Goal: Task Accomplishment & Management: Use online tool/utility

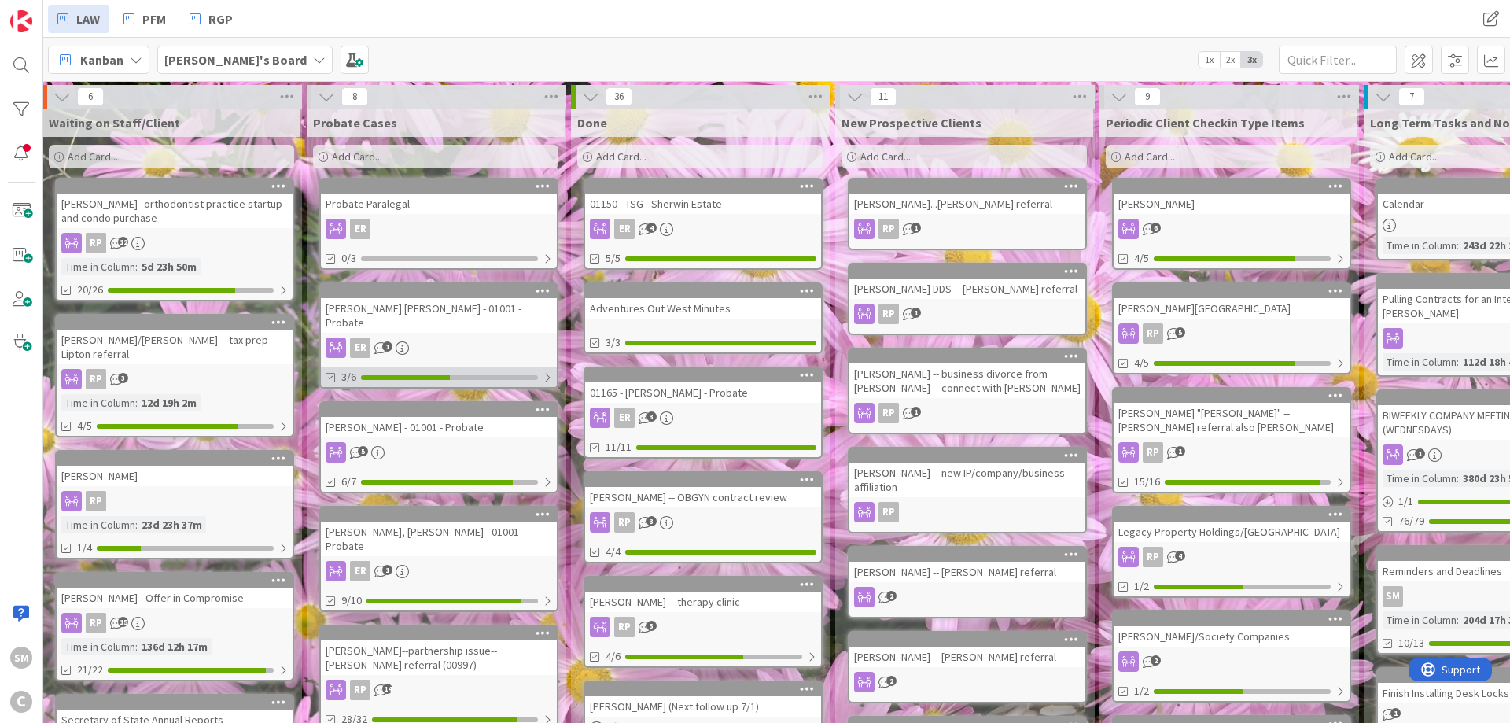
drag, startPoint x: 209, startPoint y: 367, endPoint x: 377, endPoint y: 367, distance: 167.5
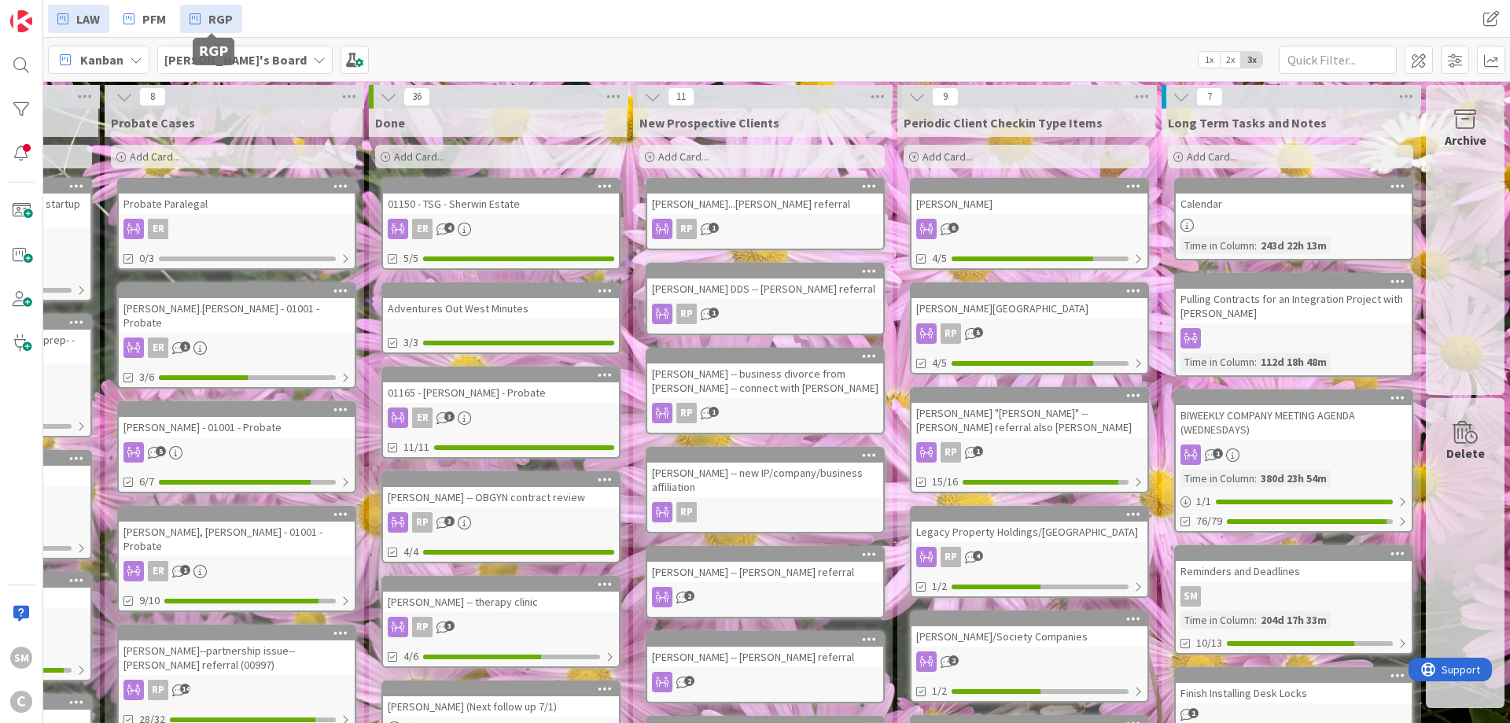
click at [227, 19] on span "RGP" at bounding box center [220, 18] width 24 height 19
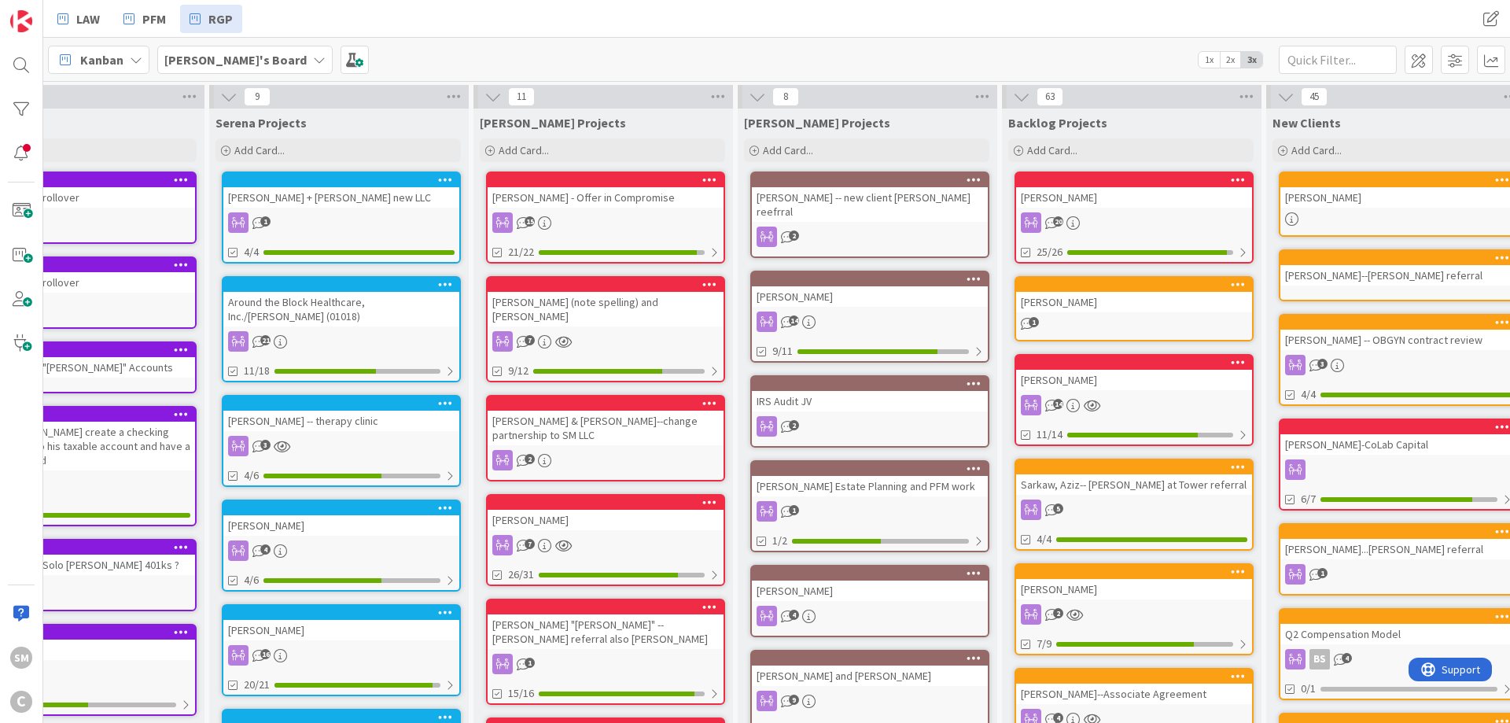
scroll to position [0, 1001]
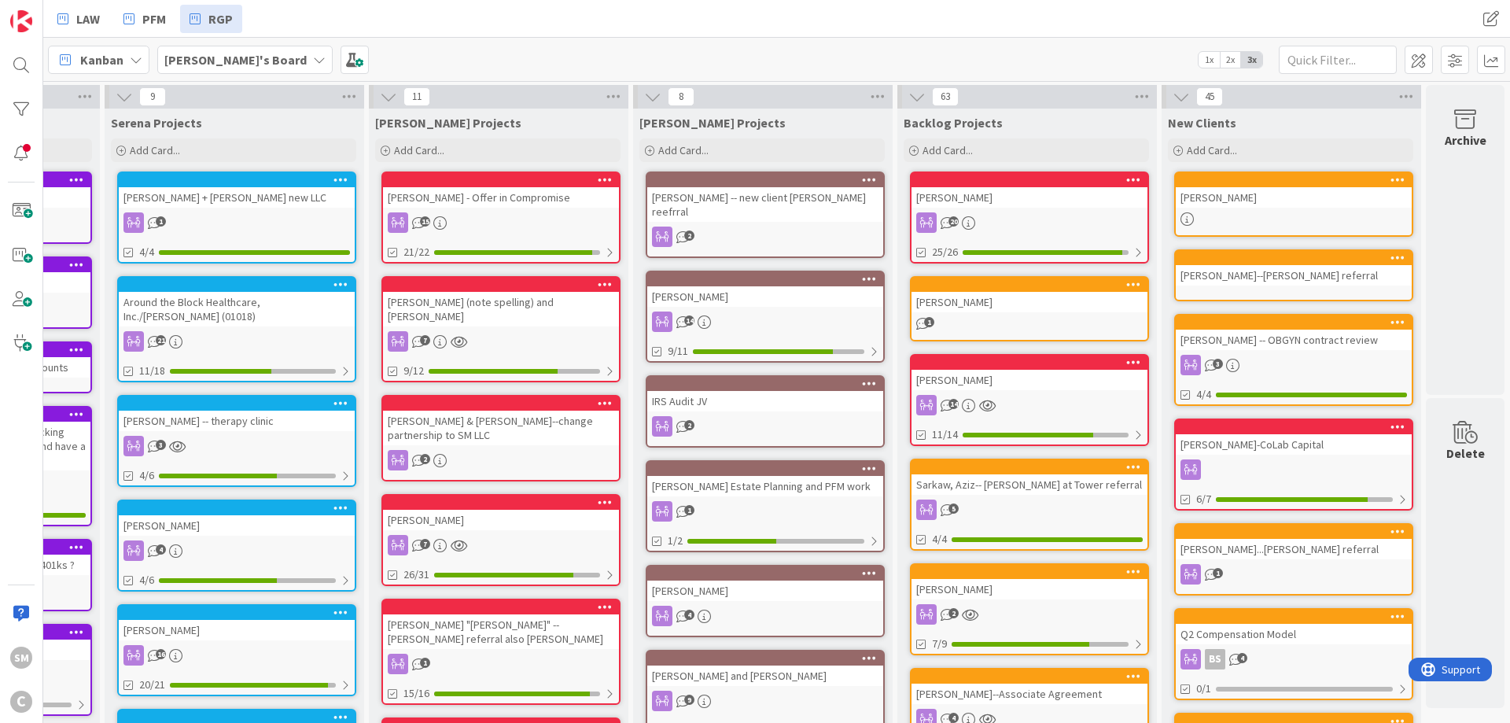
drag, startPoint x: 576, startPoint y: 235, endPoint x: 653, endPoint y: 231, distance: 76.4
click at [1284, 201] on div "[PERSON_NAME]" at bounding box center [1294, 197] width 236 height 20
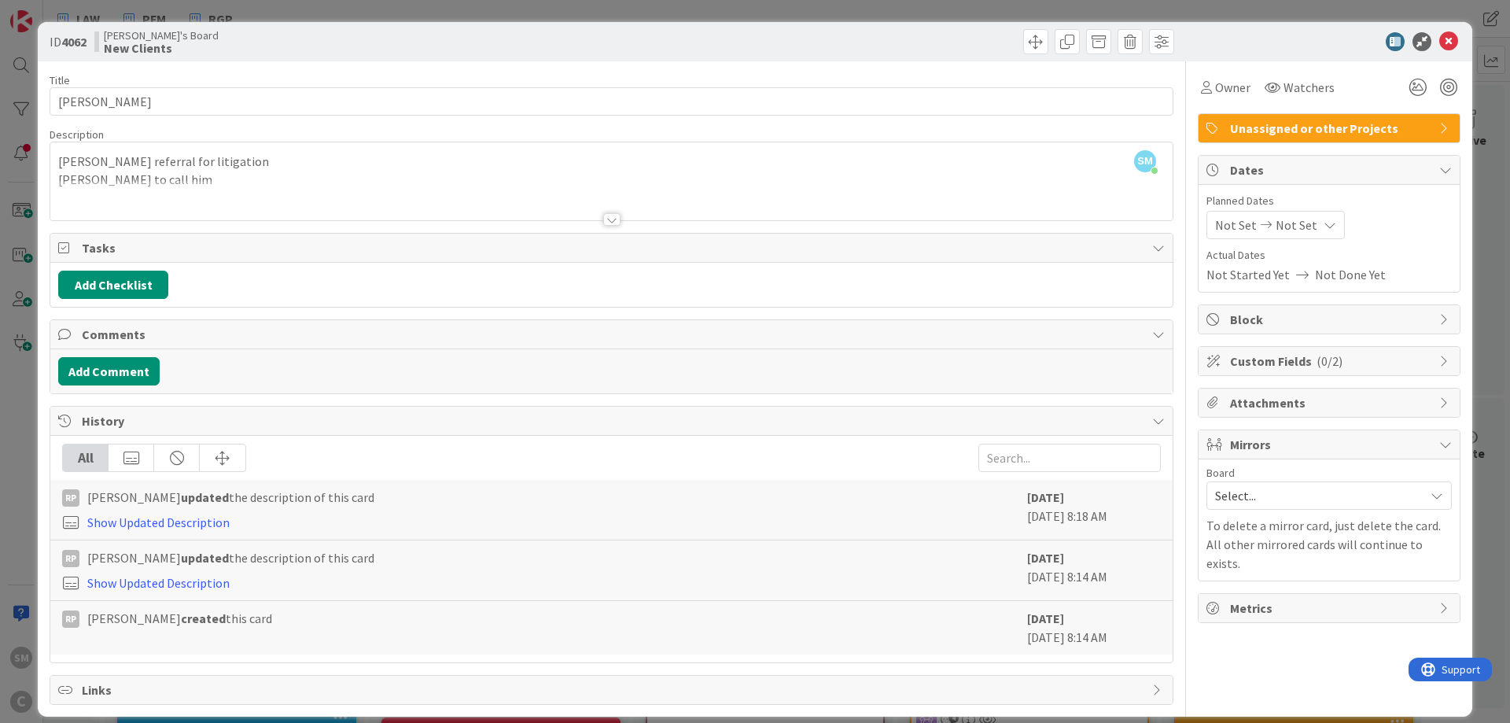
click at [171, 191] on div at bounding box center [611, 200] width 1122 height 40
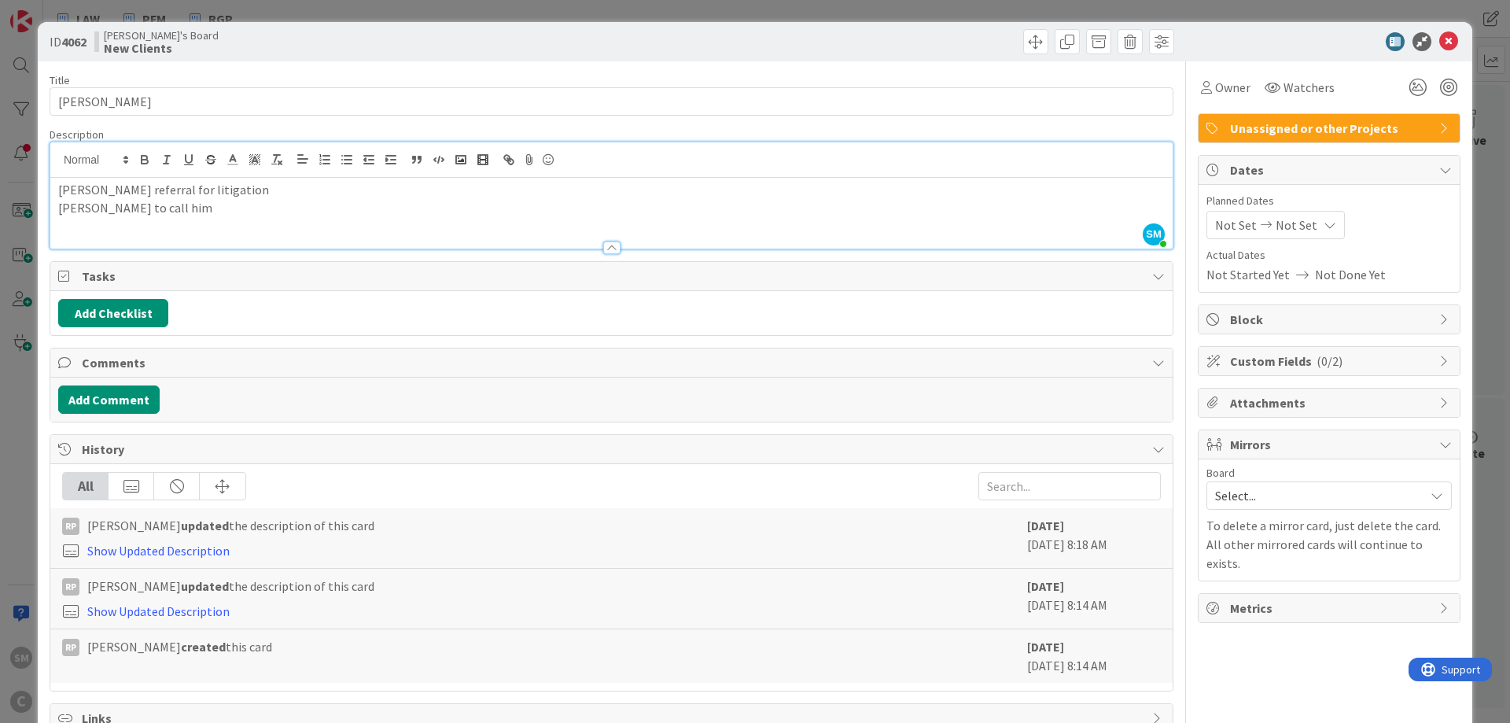
click at [600, 238] on div at bounding box center [611, 240] width 1122 height 17
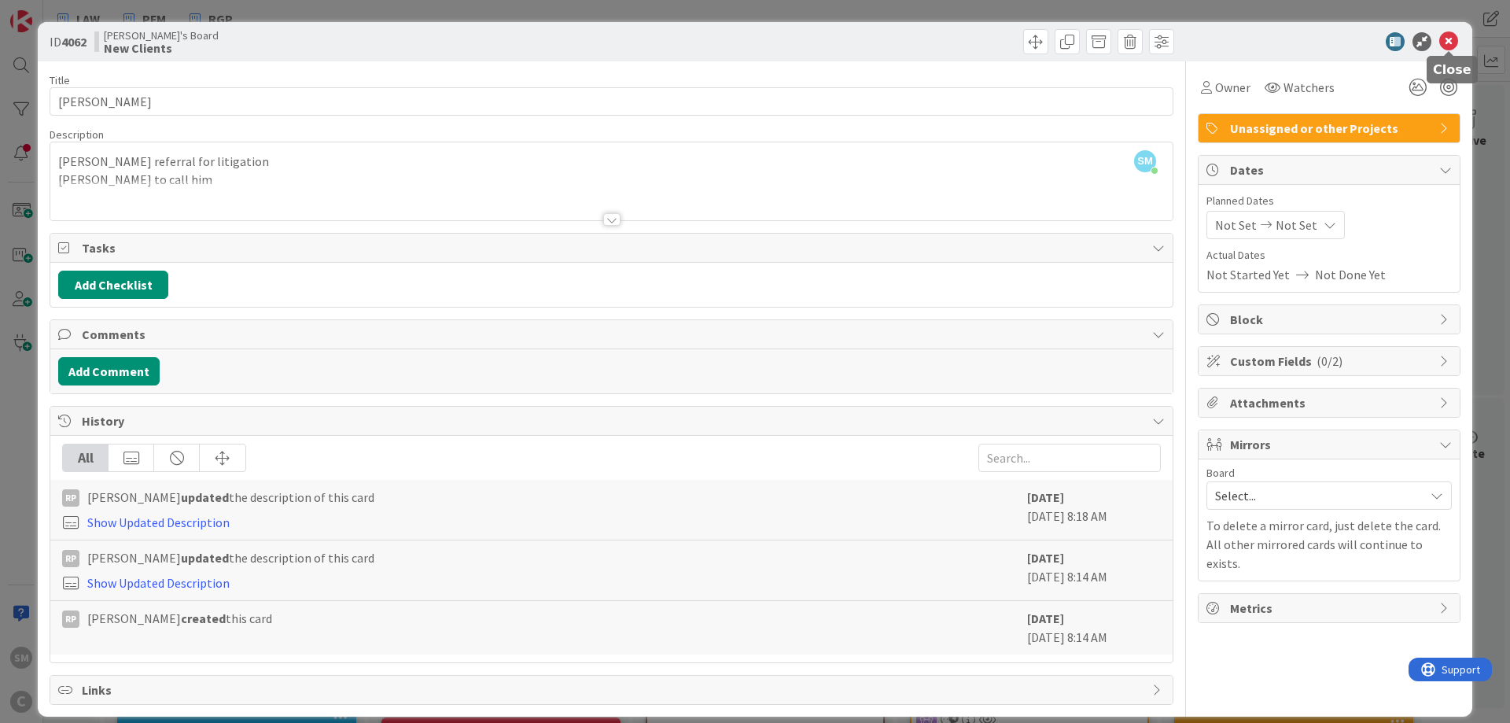
click at [1450, 42] on icon at bounding box center [1448, 41] width 19 height 19
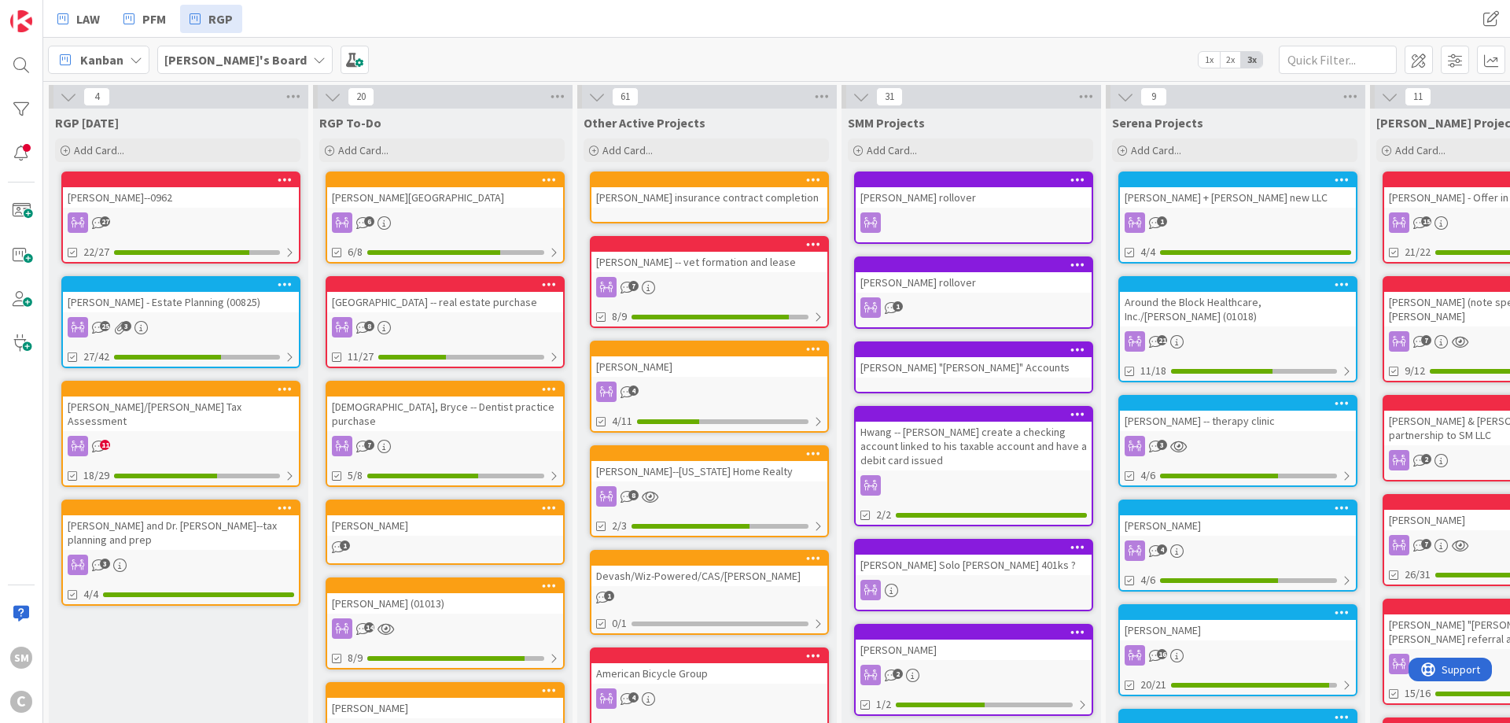
drag, startPoint x: 635, startPoint y: 213, endPoint x: 328, endPoint y: 212, distance: 306.7
click at [77, 20] on span "LAW" at bounding box center [88, 18] width 24 height 19
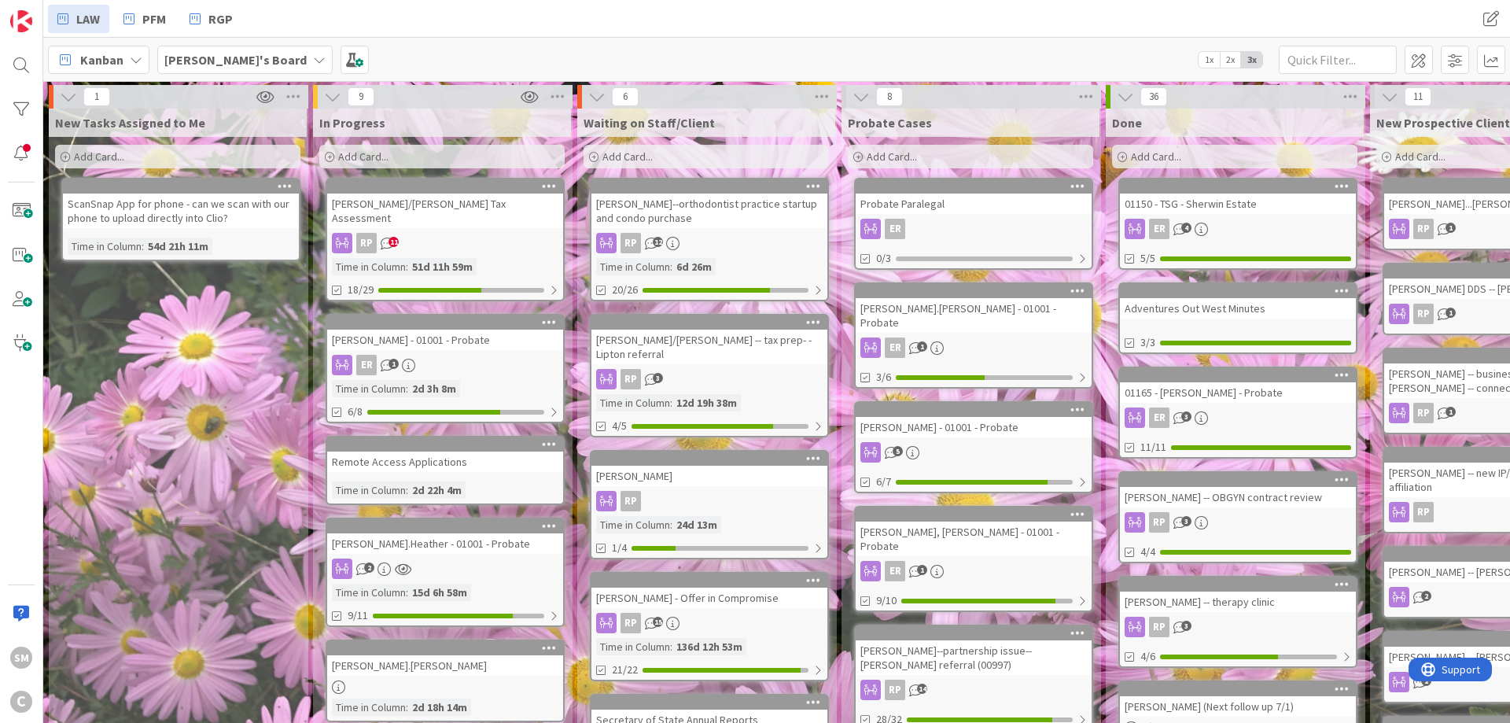
click at [157, 515] on div "New Tasks Assigned to Me Add Card... ScanSnap App for phone - can we scan with …" at bounding box center [178, 676] width 258 height 1134
click at [215, 19] on span "RGP" at bounding box center [220, 18] width 24 height 19
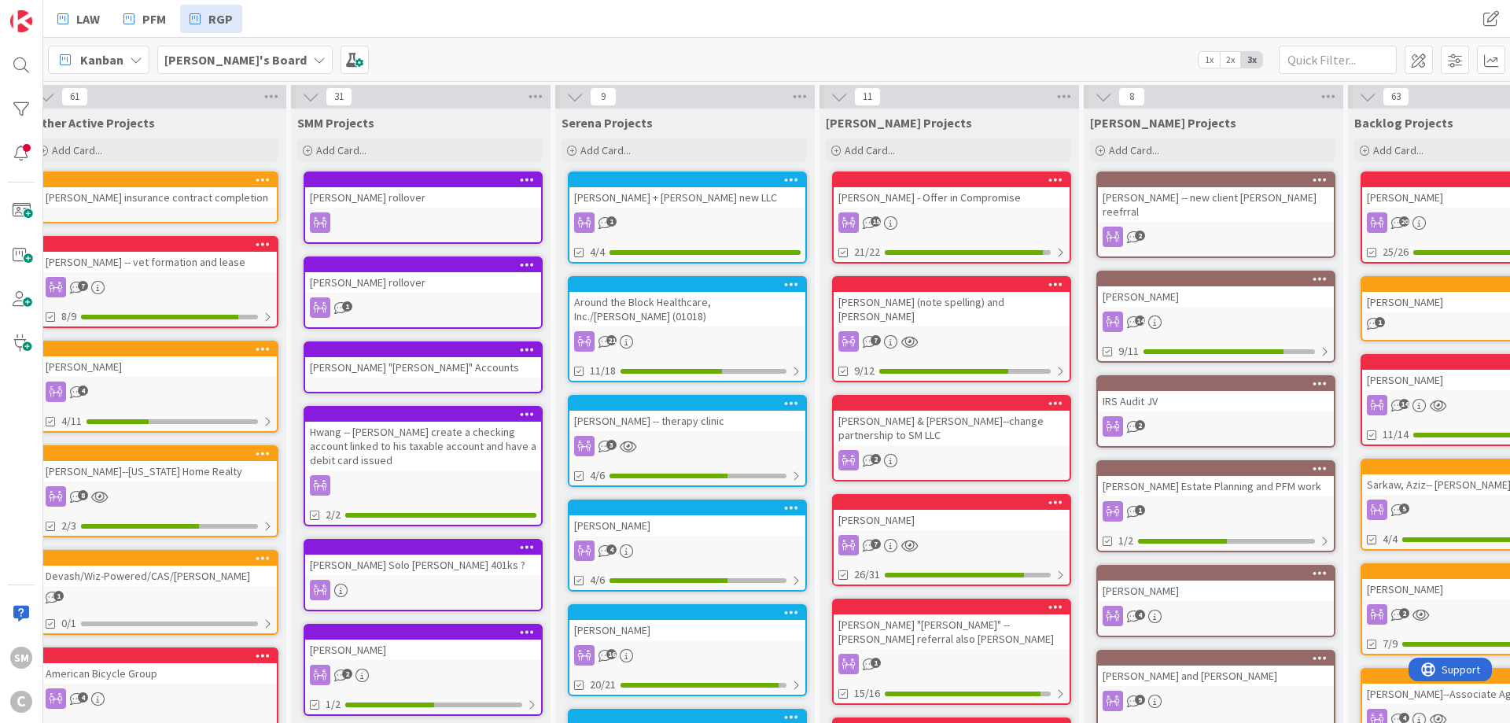
scroll to position [0, 708]
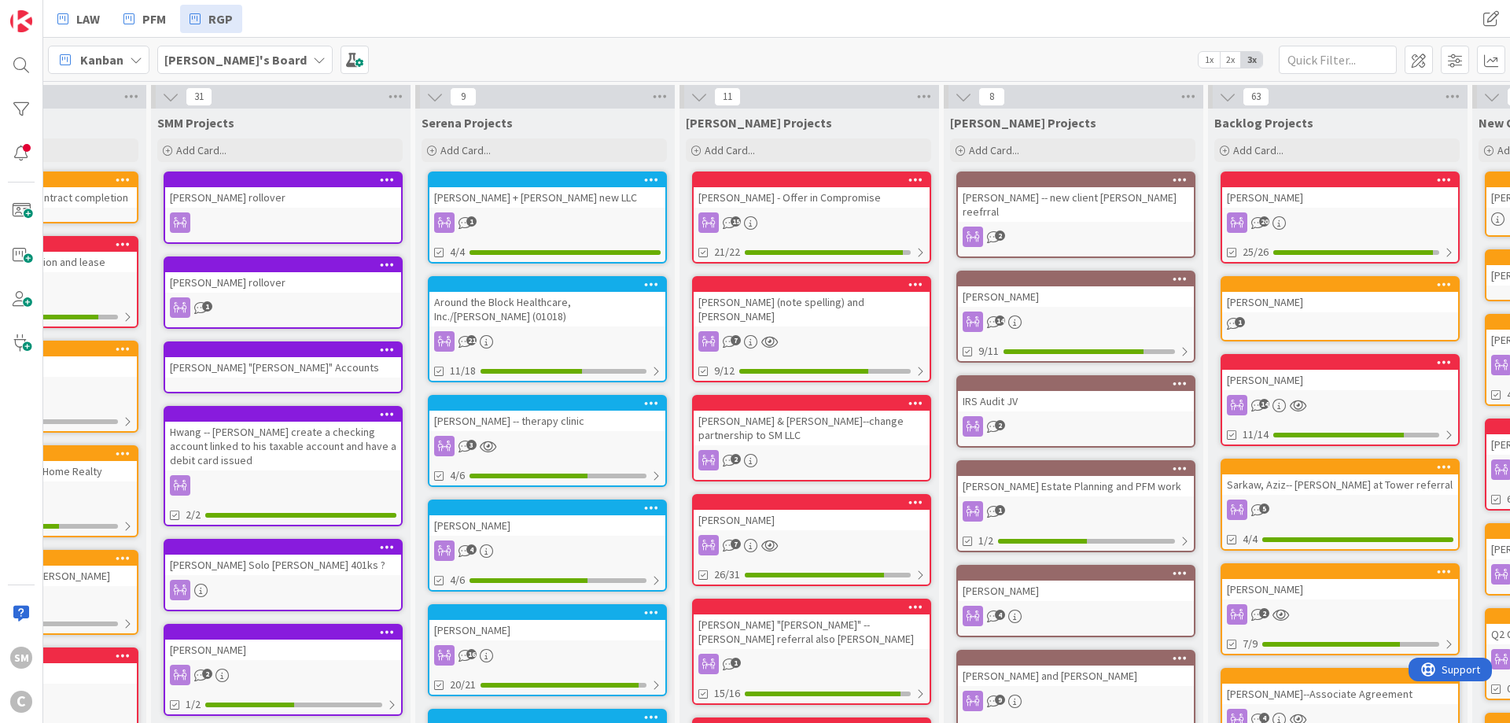
drag, startPoint x: 1372, startPoint y: 201, endPoint x: 1472, endPoint y: 198, distance: 99.9
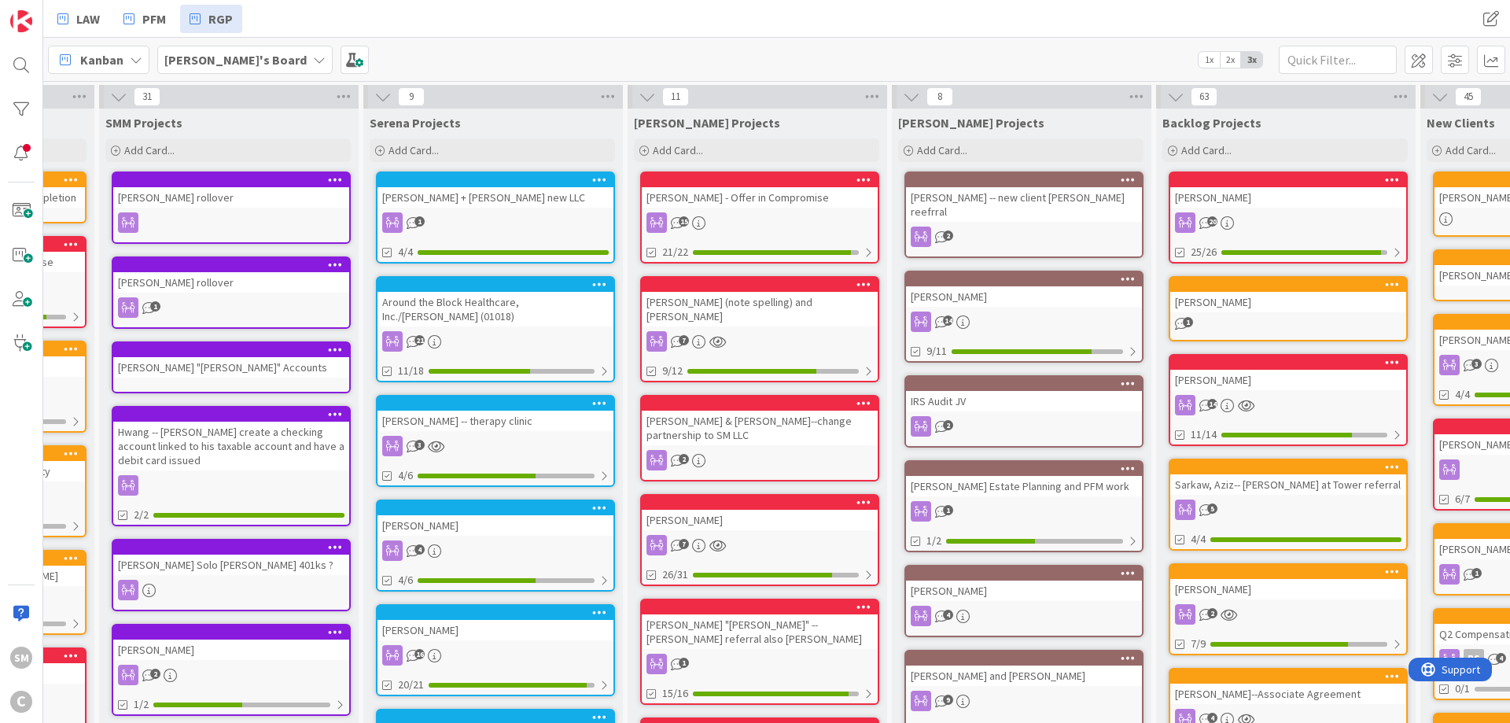
scroll to position [0, 803]
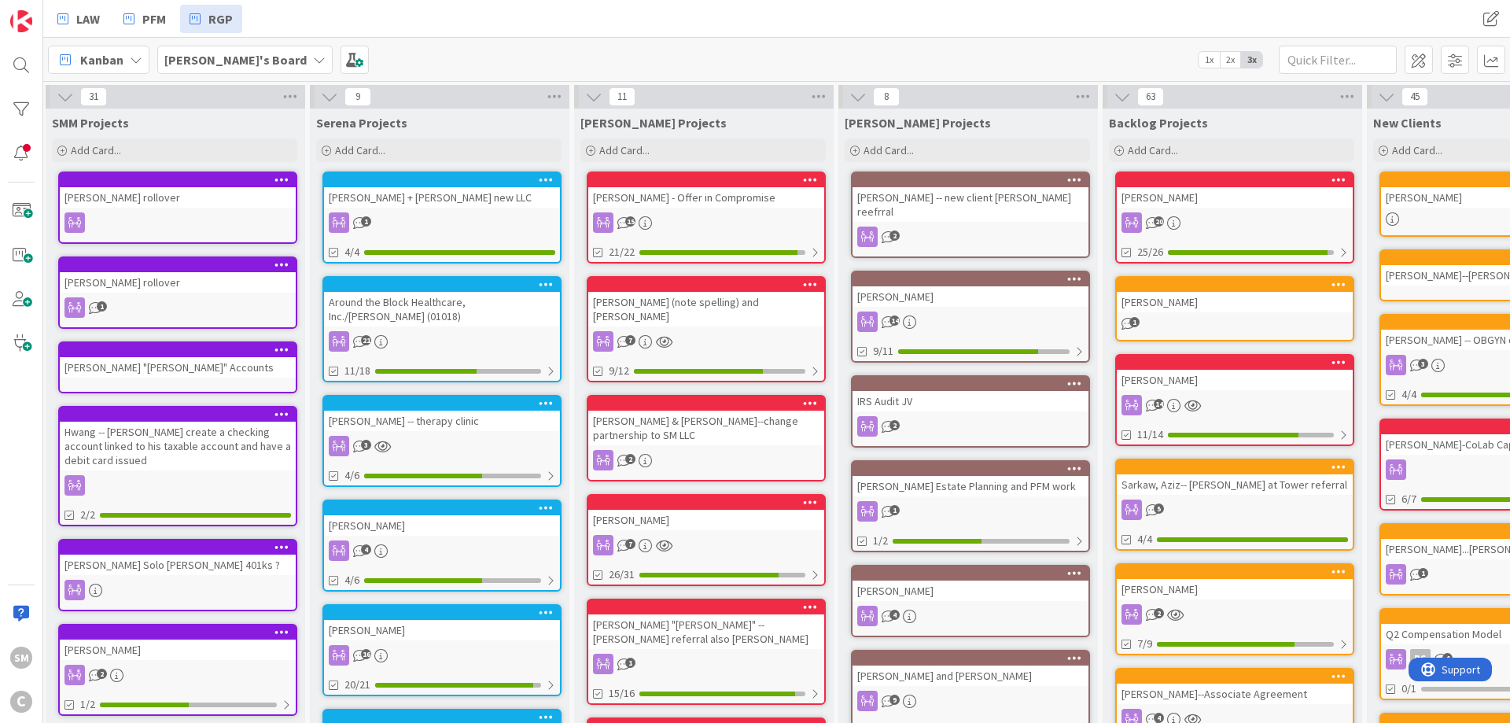
drag, startPoint x: 1455, startPoint y: 153, endPoint x: 1509, endPoint y: 153, distance: 54.3
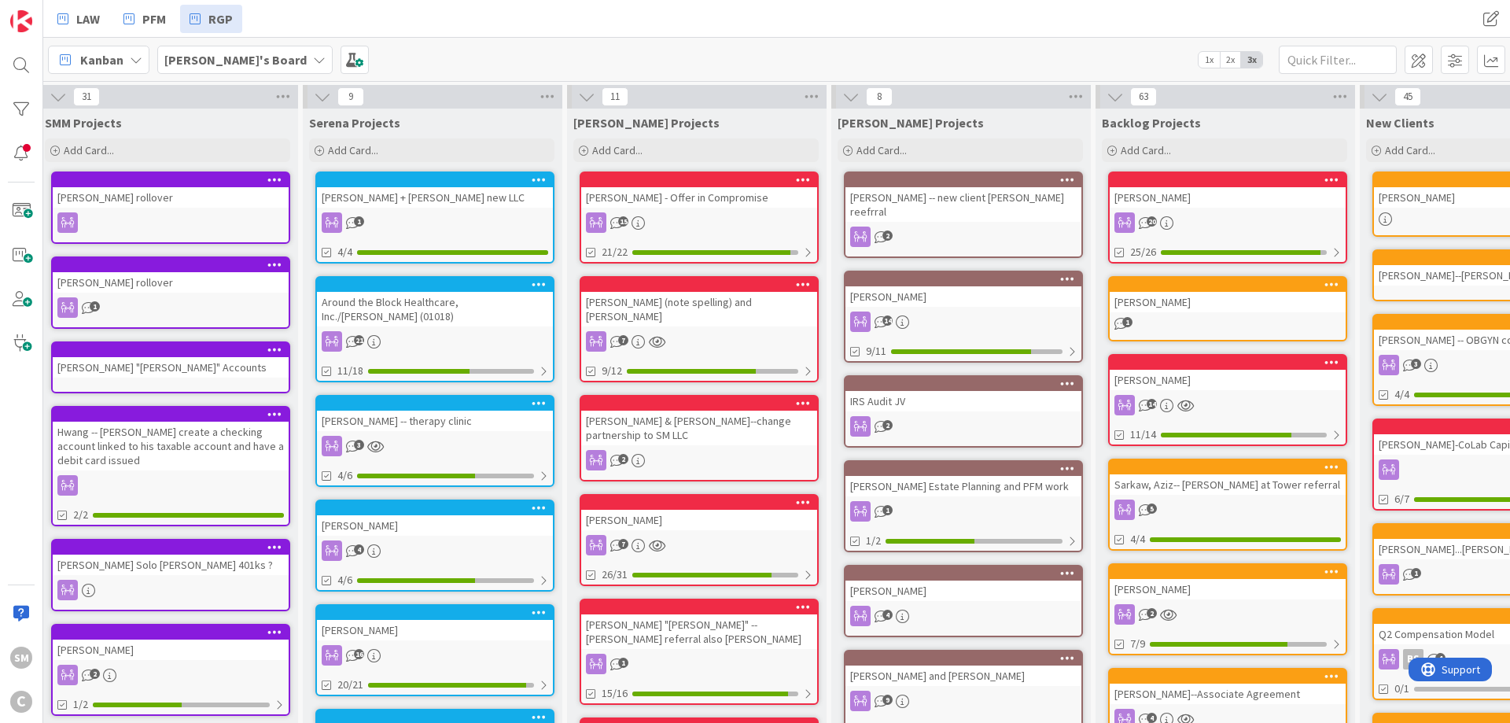
click at [1453, 193] on div "[PERSON_NAME]" at bounding box center [1492, 197] width 236 height 20
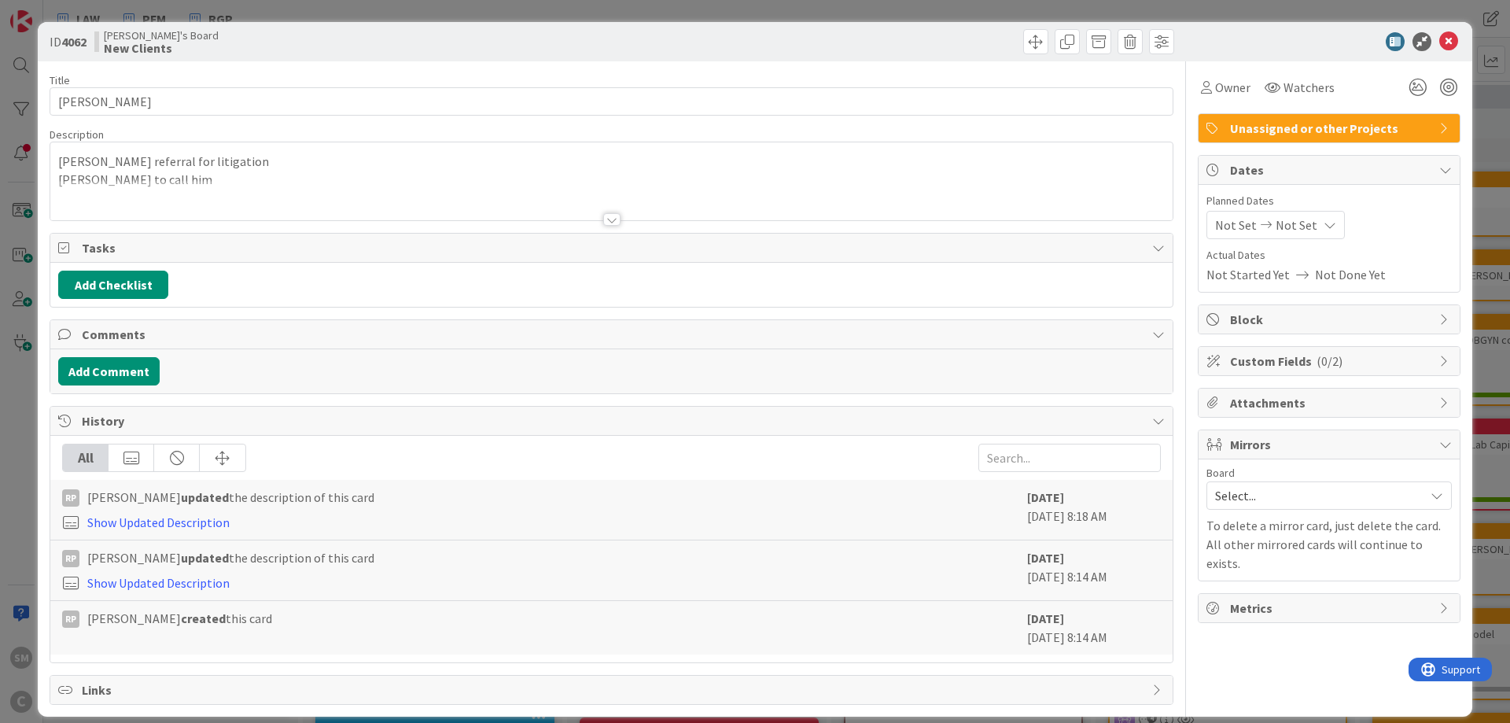
click at [219, 156] on p "[PERSON_NAME] referral for litigation" at bounding box center [611, 162] width 1107 height 18
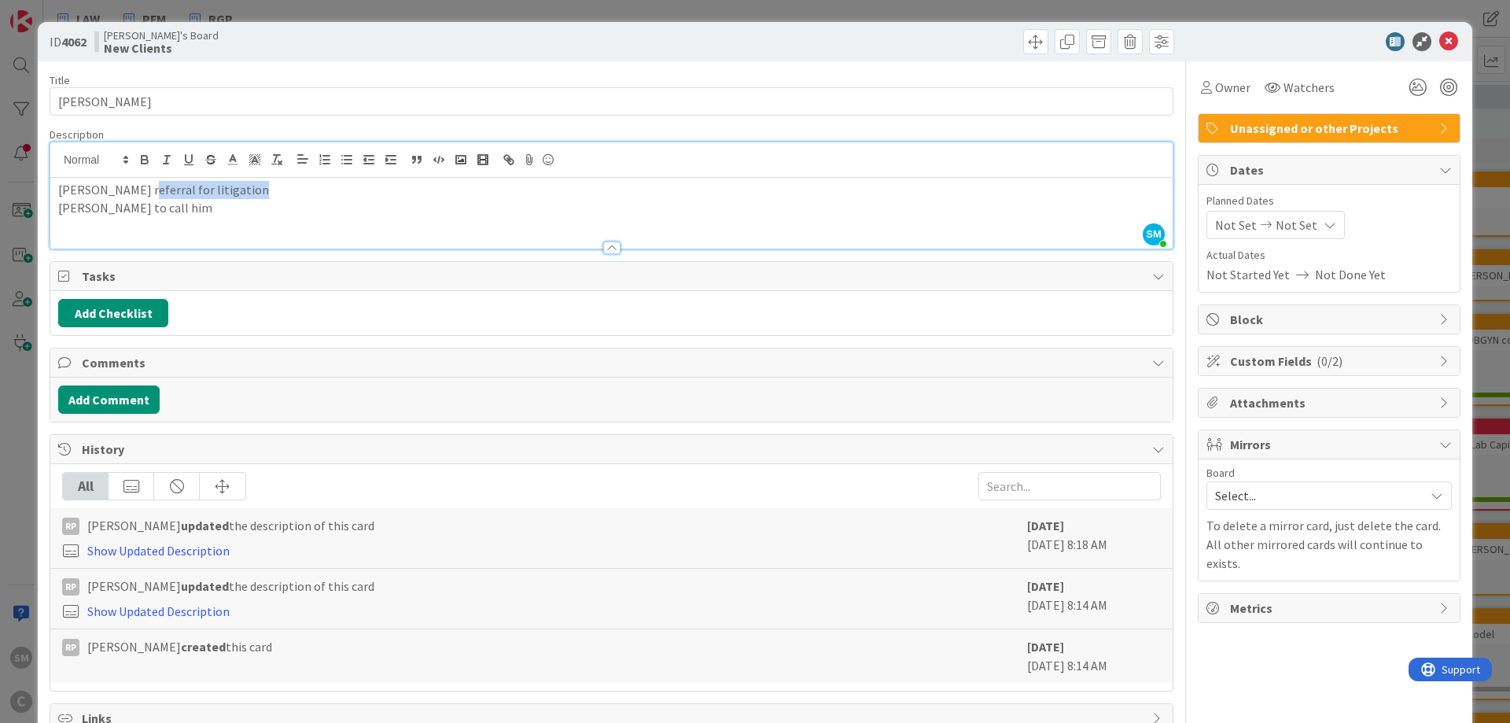
drag, startPoint x: 278, startPoint y: 186, endPoint x: 153, endPoint y: 190, distance: 125.1
click at [153, 190] on p "[PERSON_NAME] referral for litigation" at bounding box center [611, 190] width 1107 height 18
drag, startPoint x: 189, startPoint y: 217, endPoint x: -13, endPoint y: 172, distance: 206.3
click at [50, 178] on div "[PERSON_NAME] referral for litigation [PERSON_NAME] to call him" at bounding box center [611, 213] width 1122 height 71
copy div "[PERSON_NAME] referral for litigation [PERSON_NAME] to call him"
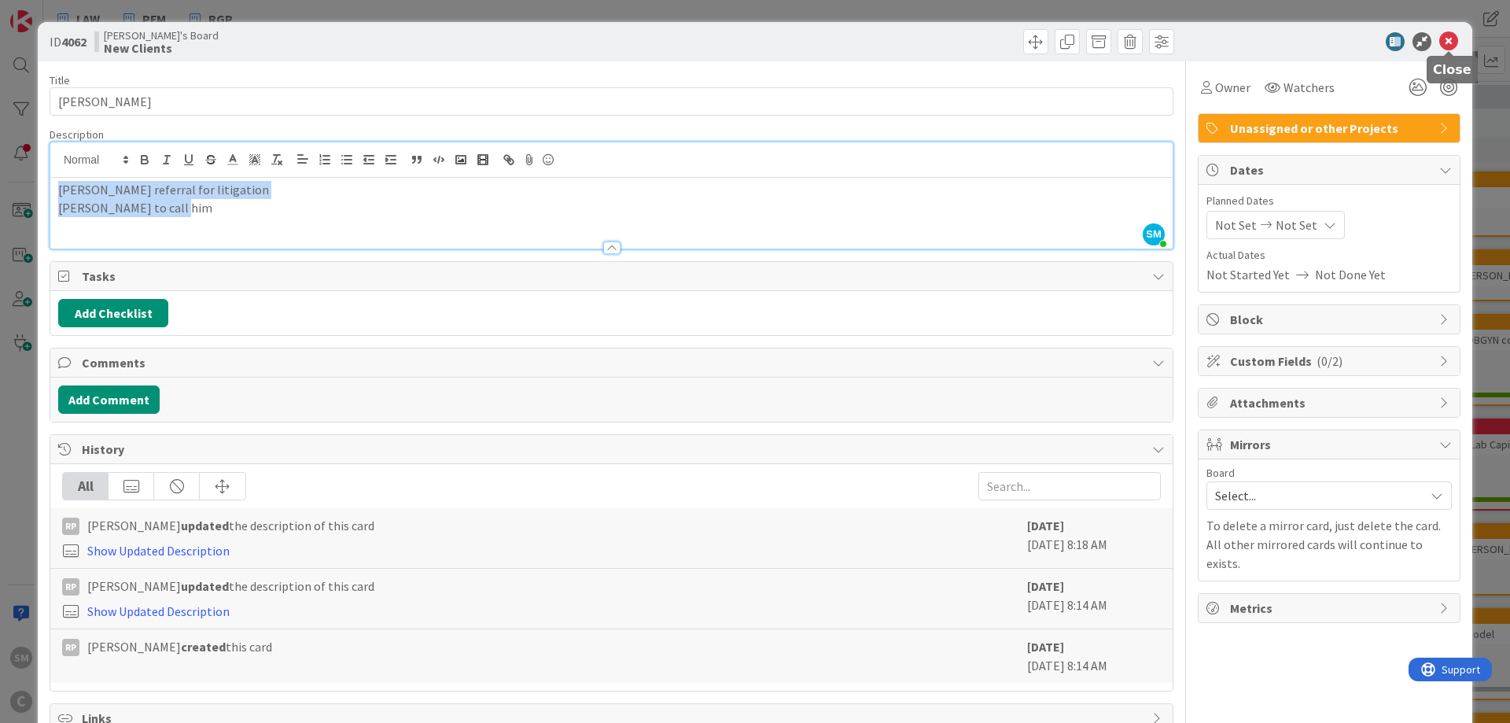
click at [1451, 35] on icon at bounding box center [1448, 41] width 19 height 19
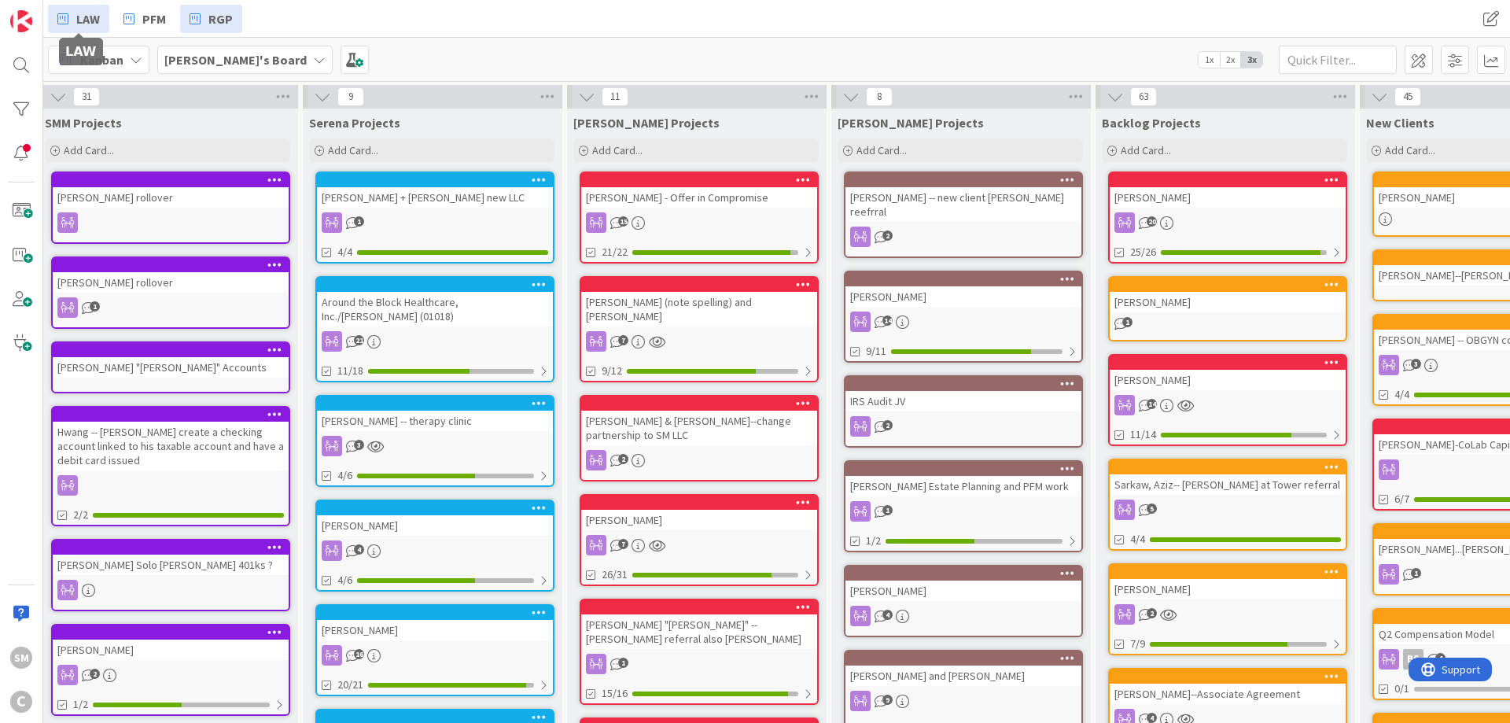
click at [87, 22] on span "LAW" at bounding box center [88, 18] width 24 height 19
